Goal: Navigation & Orientation: Find specific page/section

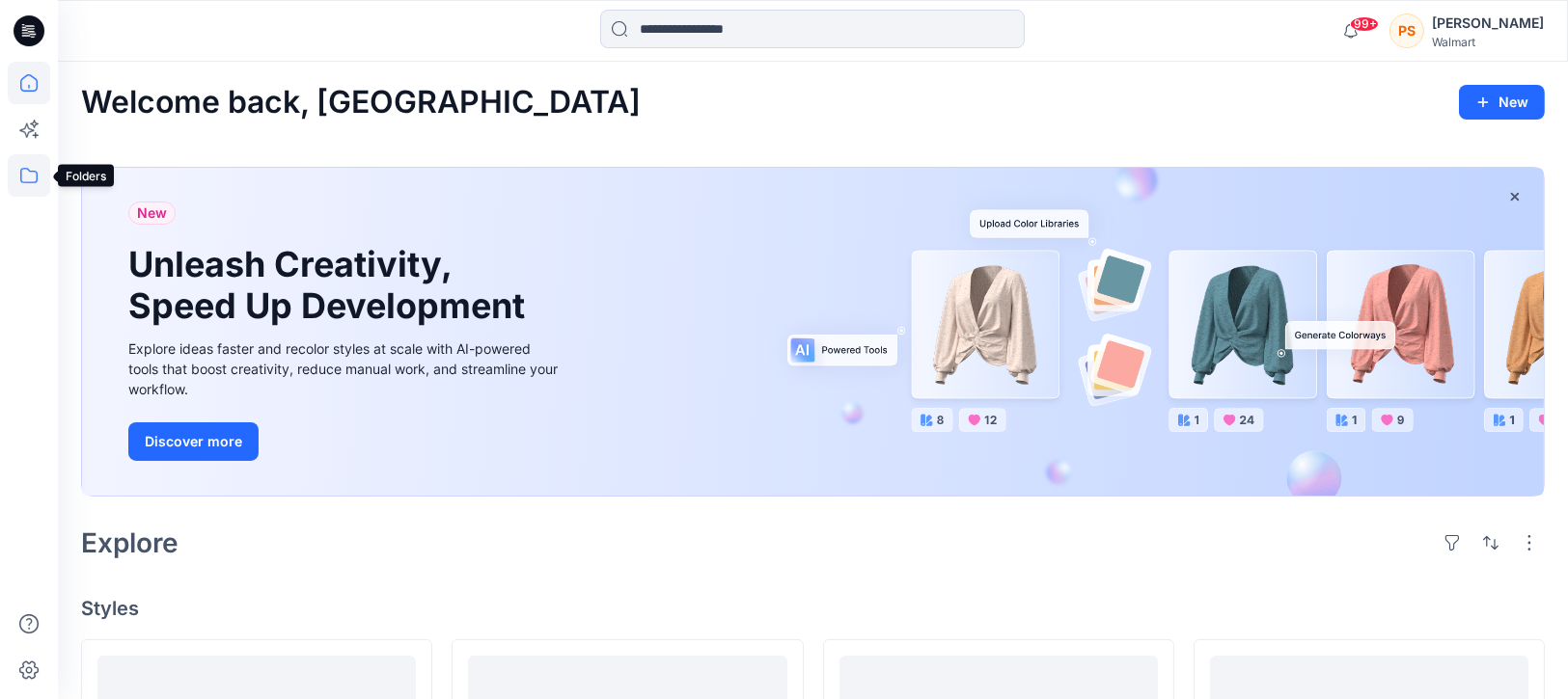
click at [27, 175] on icon at bounding box center [28, 175] width 42 height 42
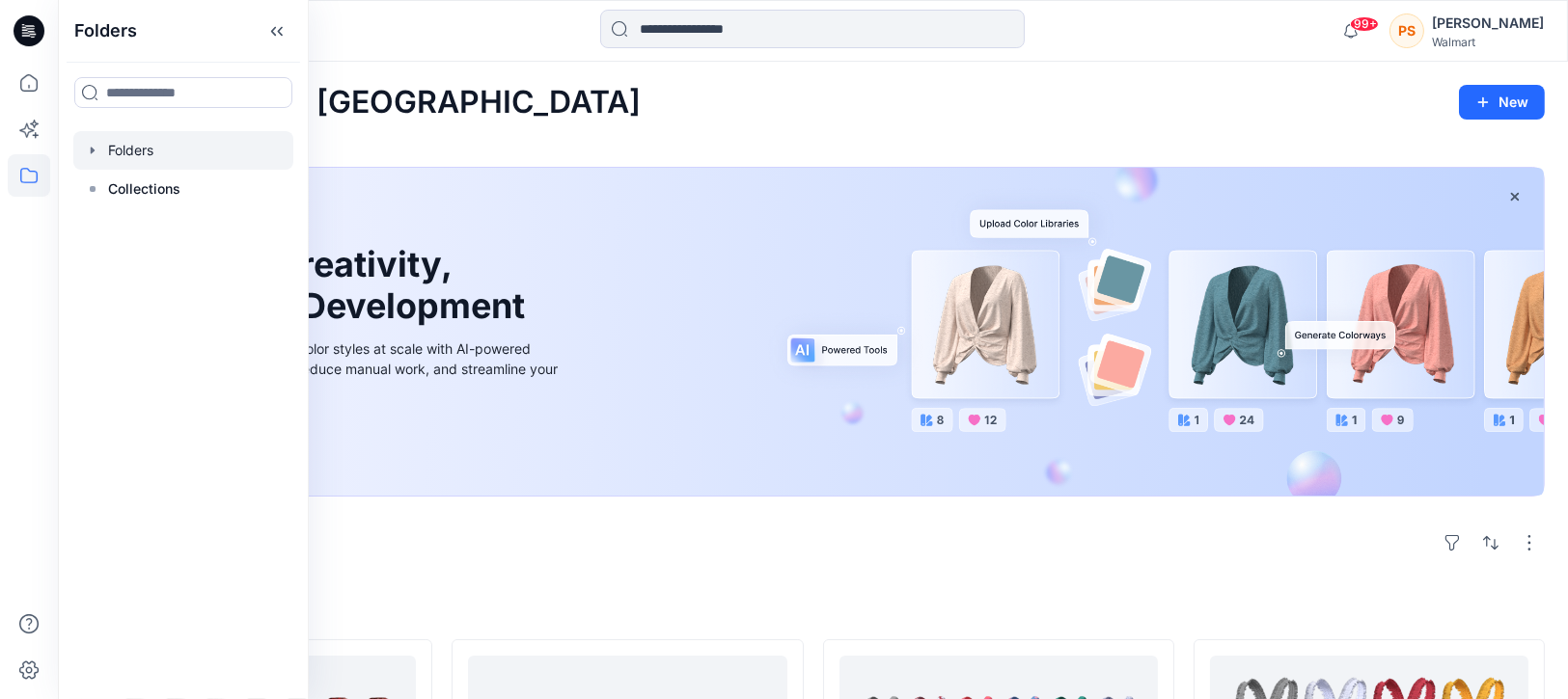
drag, startPoint x: 148, startPoint y: 171, endPoint x: 158, endPoint y: 150, distance: 23.3
click at [158, 150] on div "Folders Collections" at bounding box center [184, 170] width 220 height 78
click at [158, 150] on div at bounding box center [184, 150] width 220 height 38
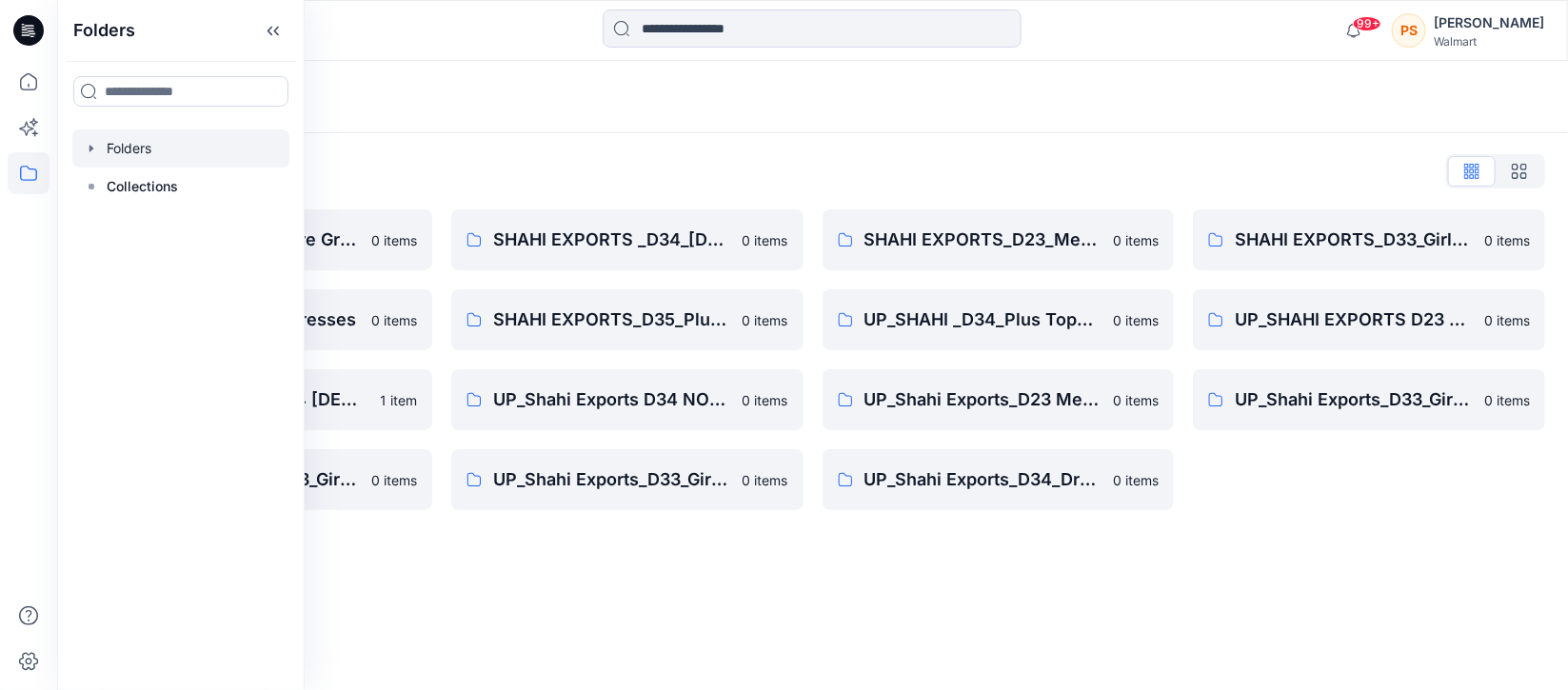
click at [789, 592] on div "Folders Folders List Shahi 3D Sample Share Group 0 items Shahi Exports_D34_Dres…" at bounding box center [812, 375] width 1511 height 629
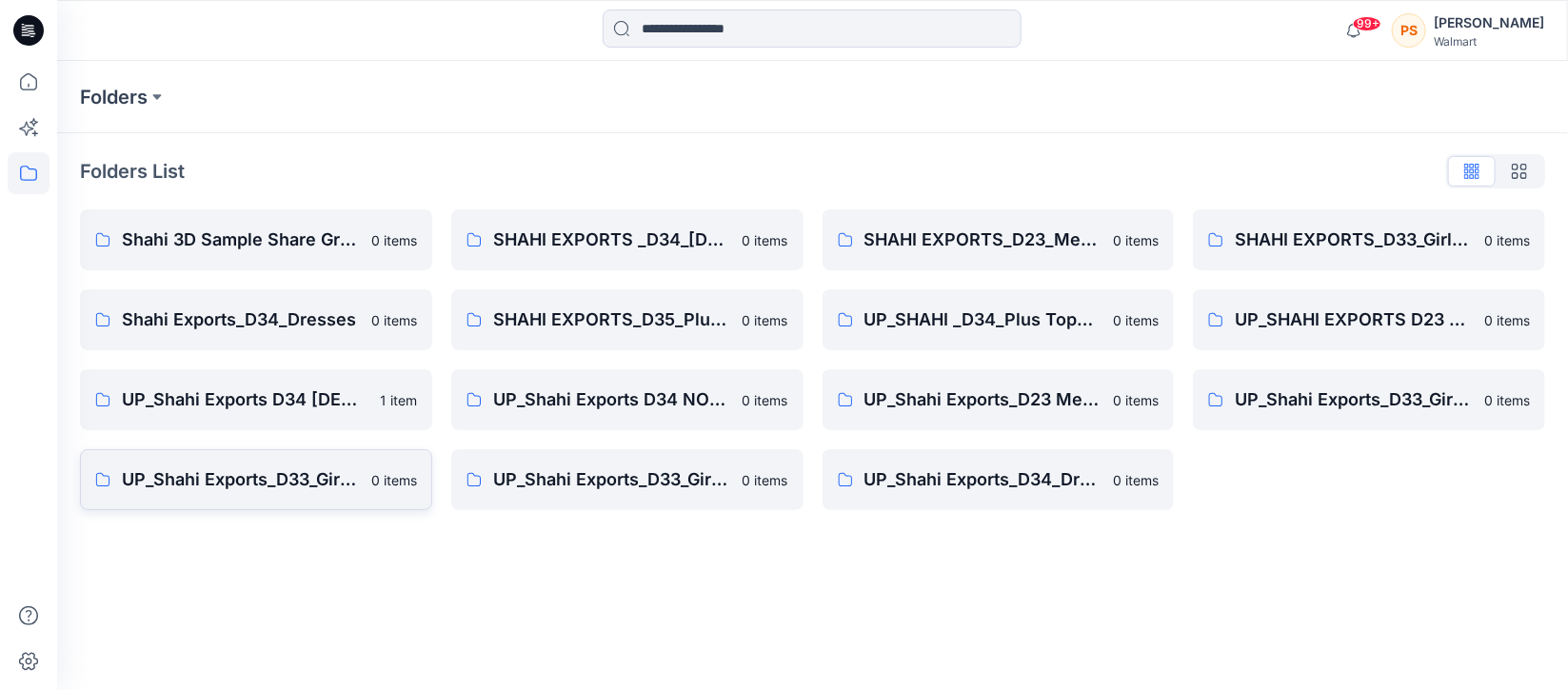
click at [227, 477] on p "UP_Shahi Exports_D33_Girls Dresses" at bounding box center [241, 480] width 238 height 27
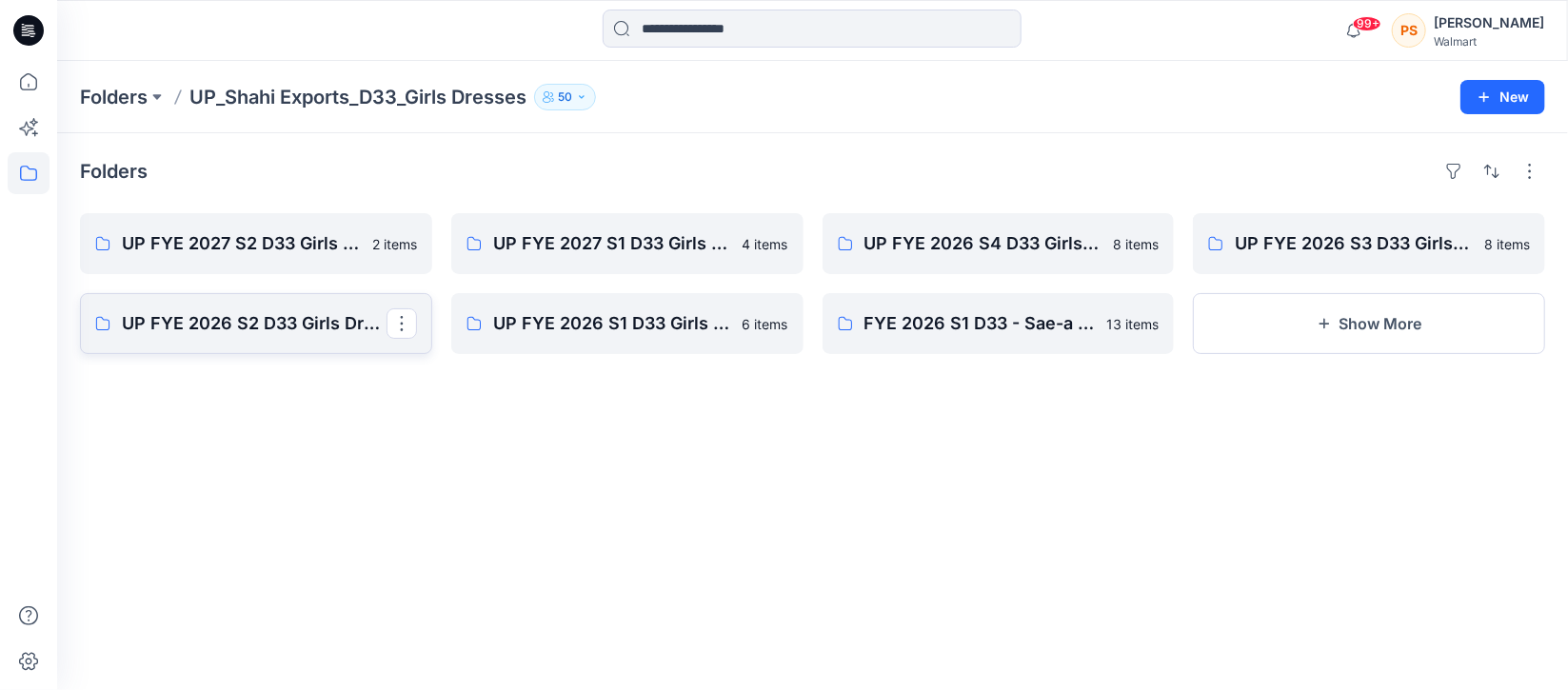
click at [223, 319] on p "UP FYE 2026 S2 D33 Girls Dresses Shahi" at bounding box center [254, 324] width 265 height 27
click at [214, 242] on p "UP FYE 2027 S2 D33 Girls Dresses Shahi" at bounding box center [254, 244] width 265 height 27
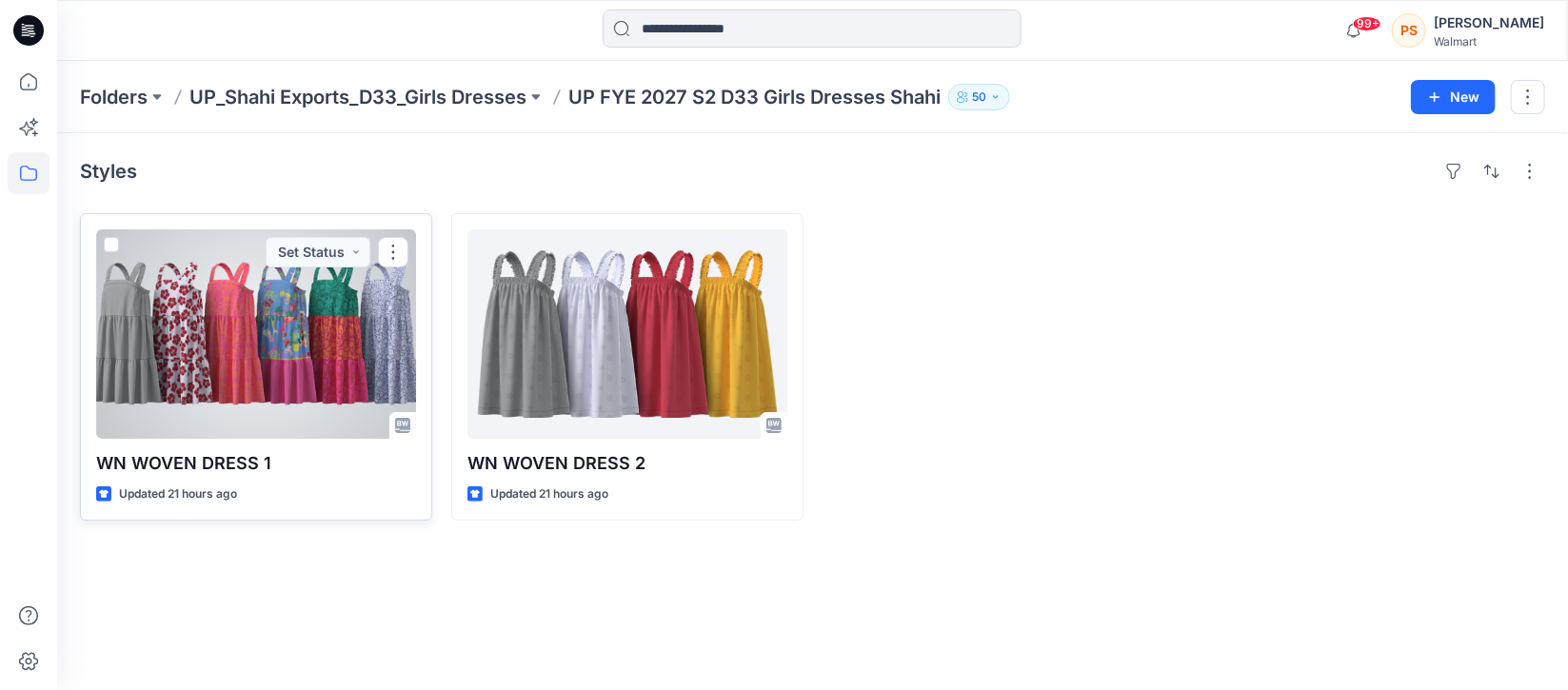
click at [251, 345] on div at bounding box center [256, 334] width 320 height 209
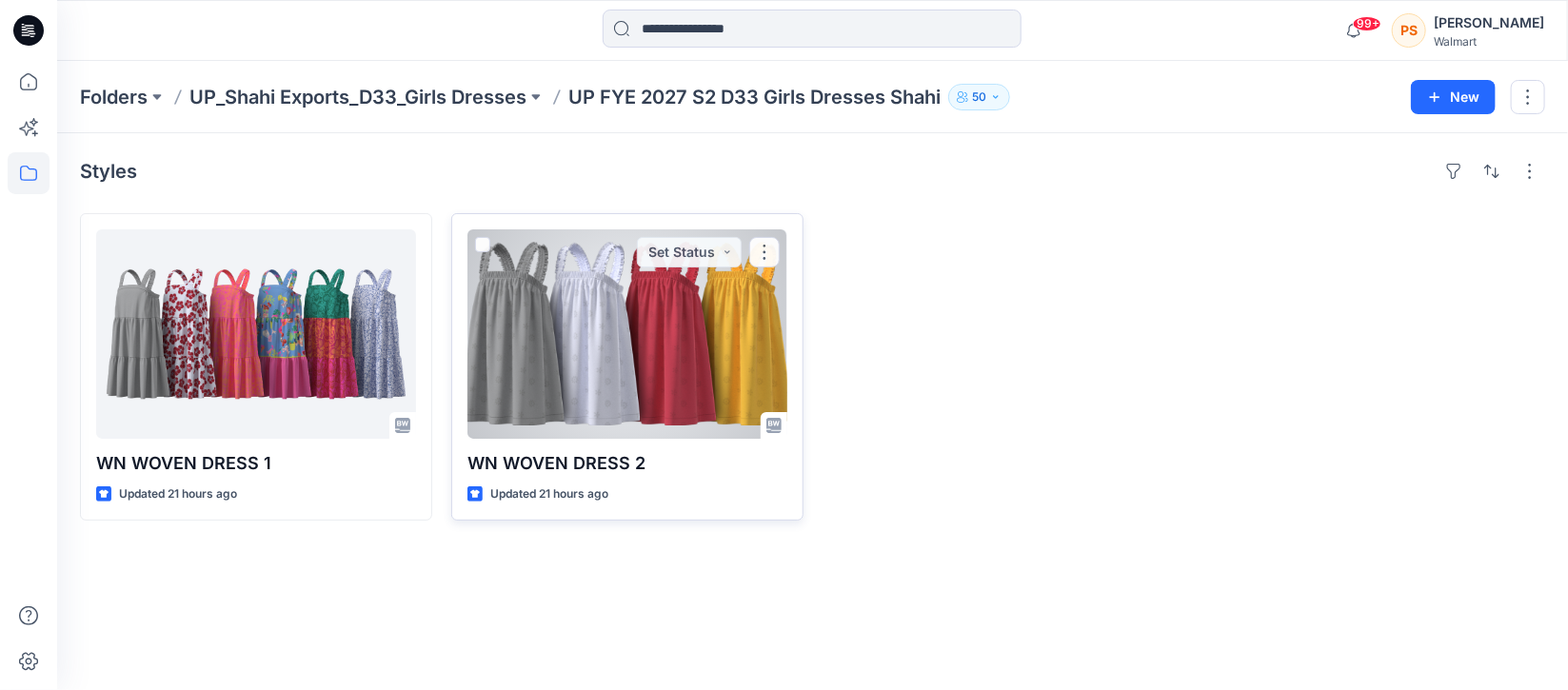
click at [574, 352] on div at bounding box center [627, 334] width 320 height 209
